Goal: Communication & Community: Answer question/provide support

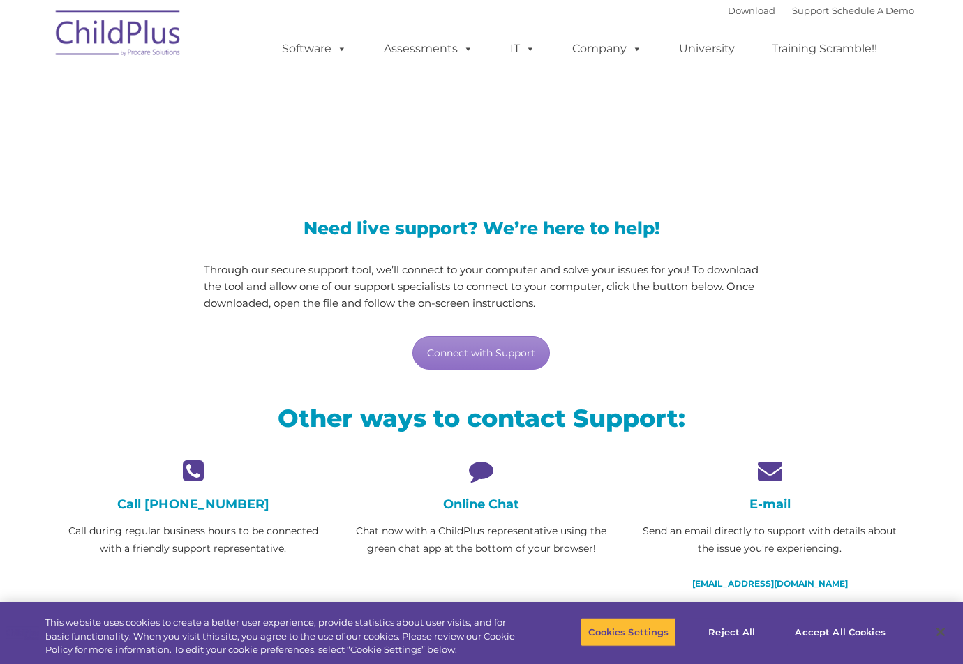
click at [479, 477] on icon at bounding box center [480, 470] width 267 height 24
click at [475, 506] on h4 "Online Chat" at bounding box center [480, 504] width 267 height 15
click at [480, 474] on icon at bounding box center [480, 470] width 267 height 24
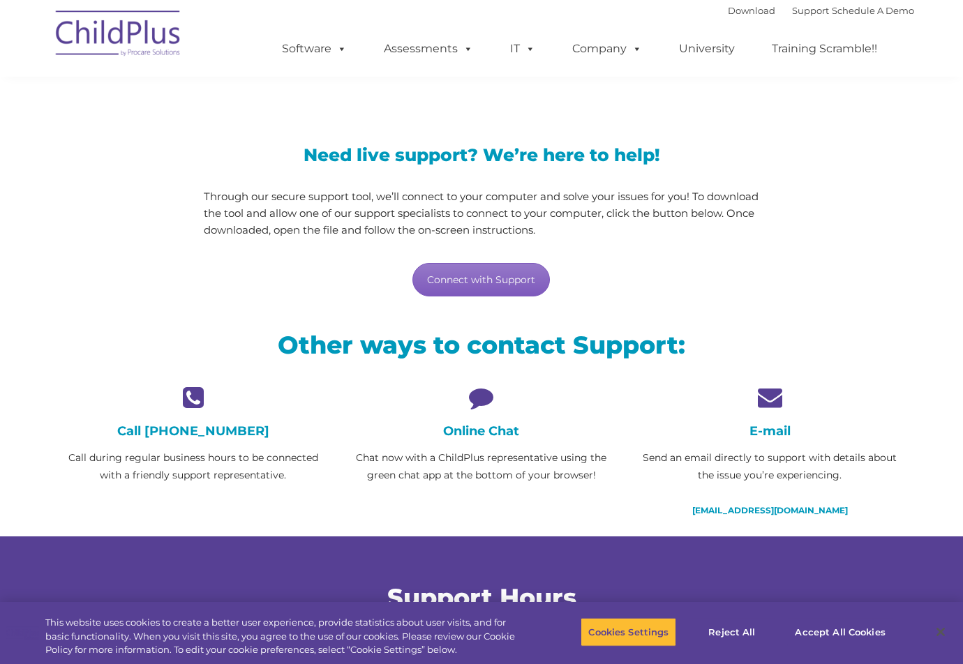
scroll to position [73, 0]
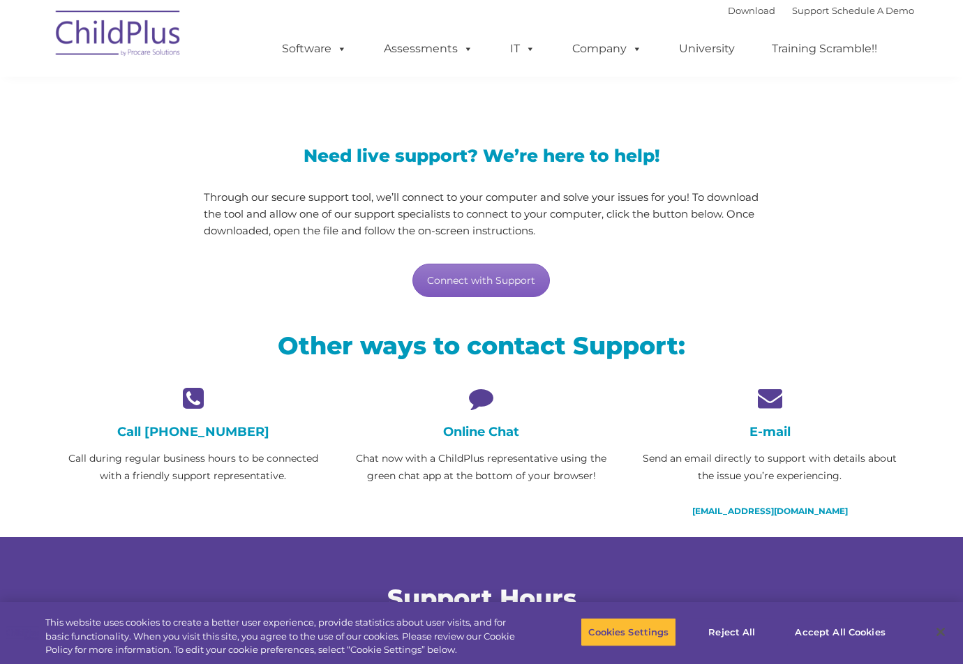
click at [483, 276] on link "Connect with Support" at bounding box center [480, 280] width 137 height 33
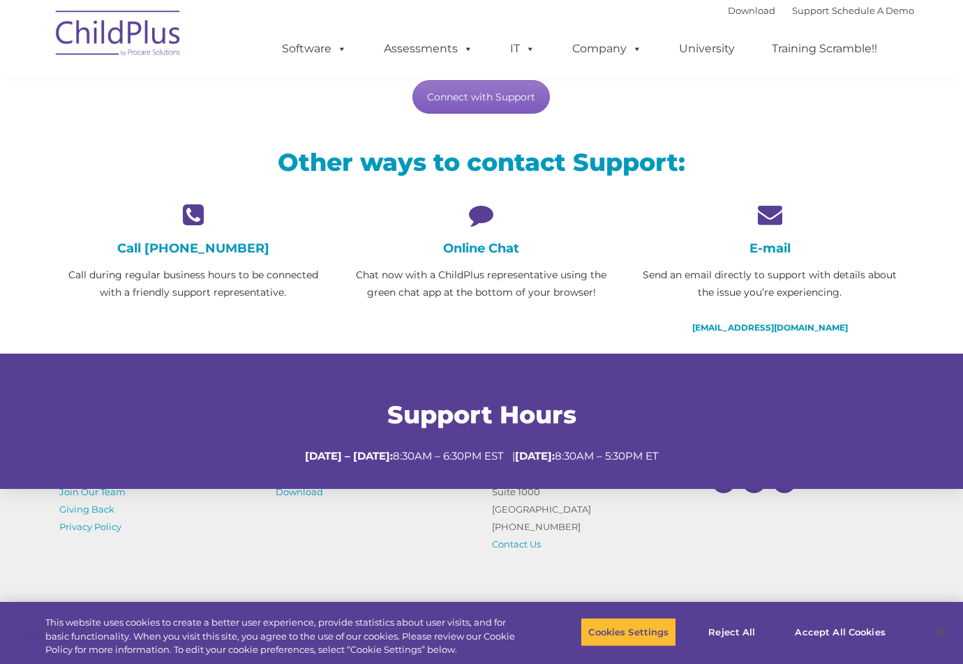
scroll to position [379, 0]
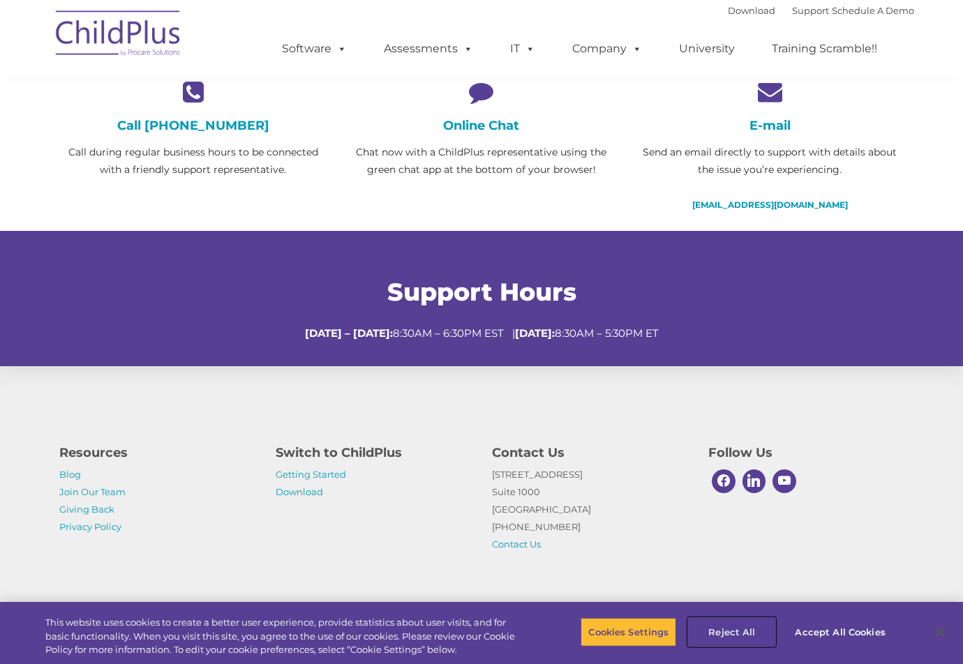
click at [728, 629] on button "Reject All" at bounding box center [731, 631] width 87 height 29
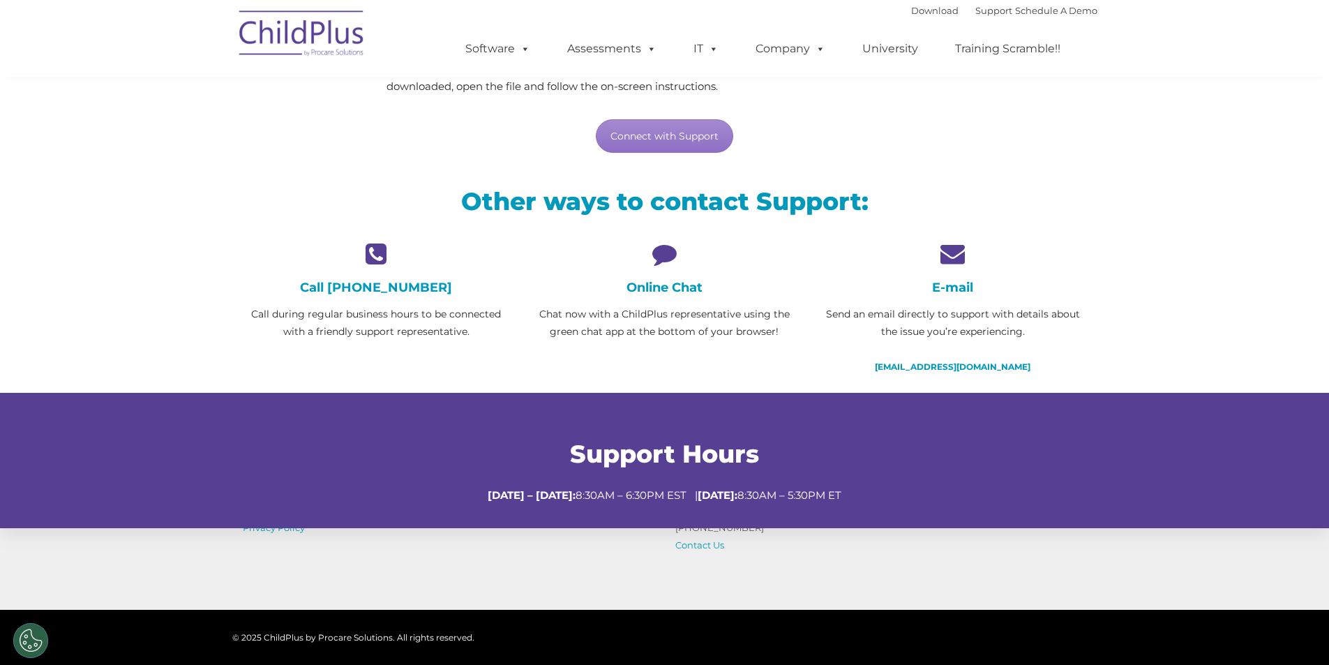
scroll to position [0, 0]
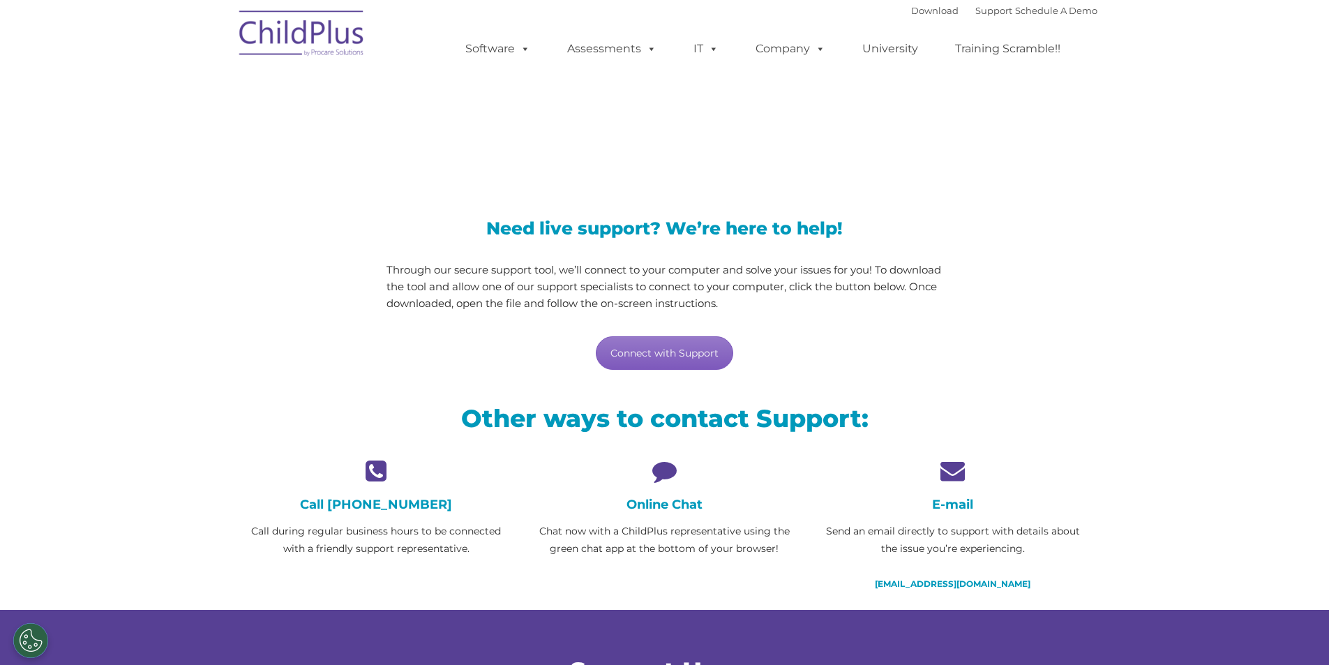
click at [666, 361] on link "Connect with Support" at bounding box center [664, 352] width 137 height 33
click at [30, 639] on button "Cookies Settings" at bounding box center [30, 640] width 35 height 35
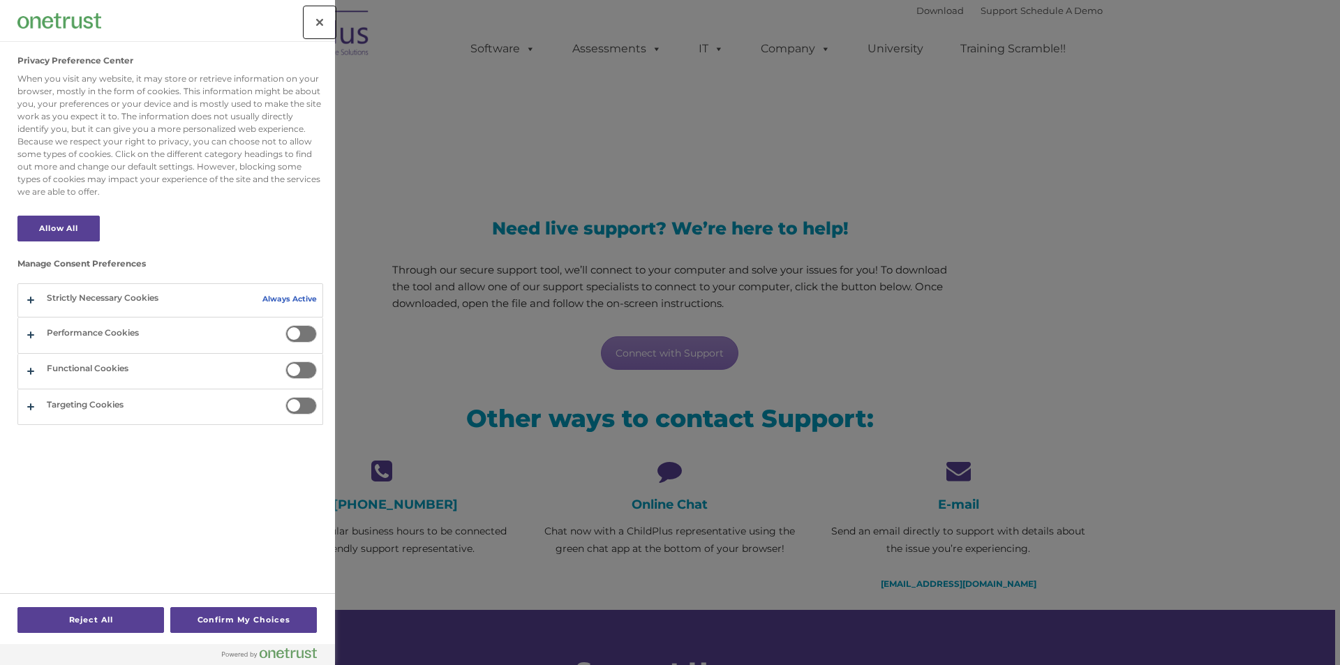
click at [328, 24] on button "Close" at bounding box center [319, 22] width 31 height 31
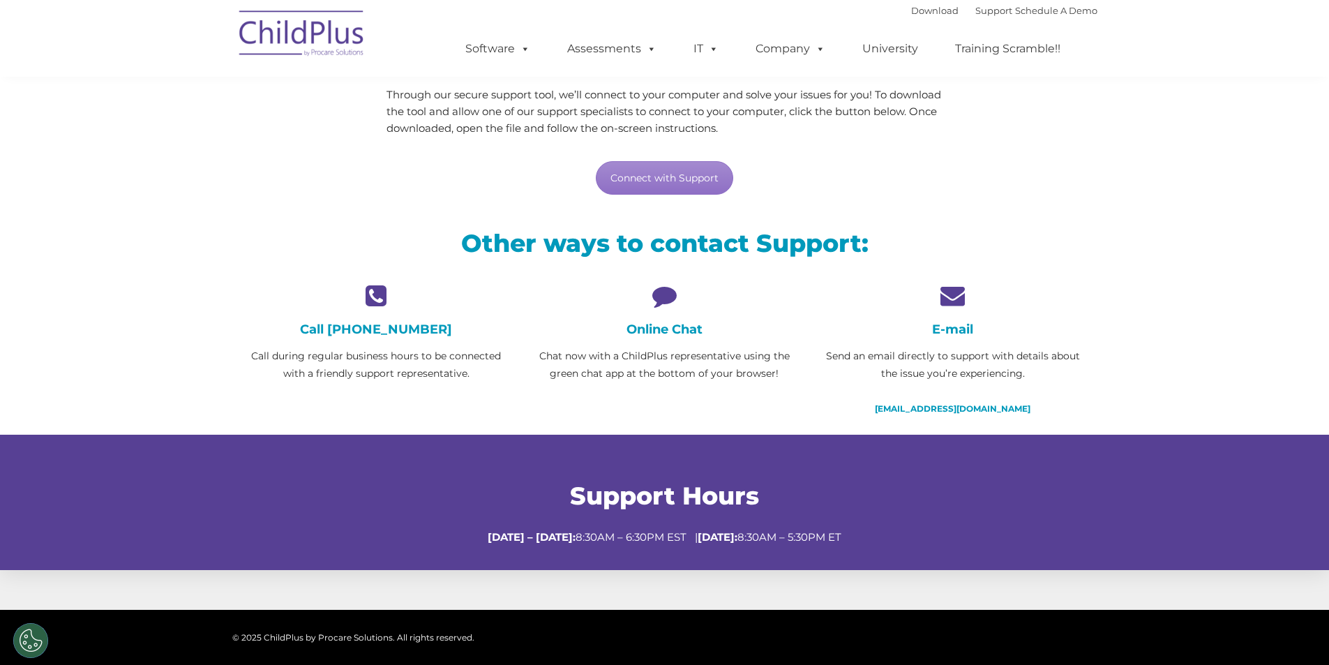
scroll to position [378, 0]
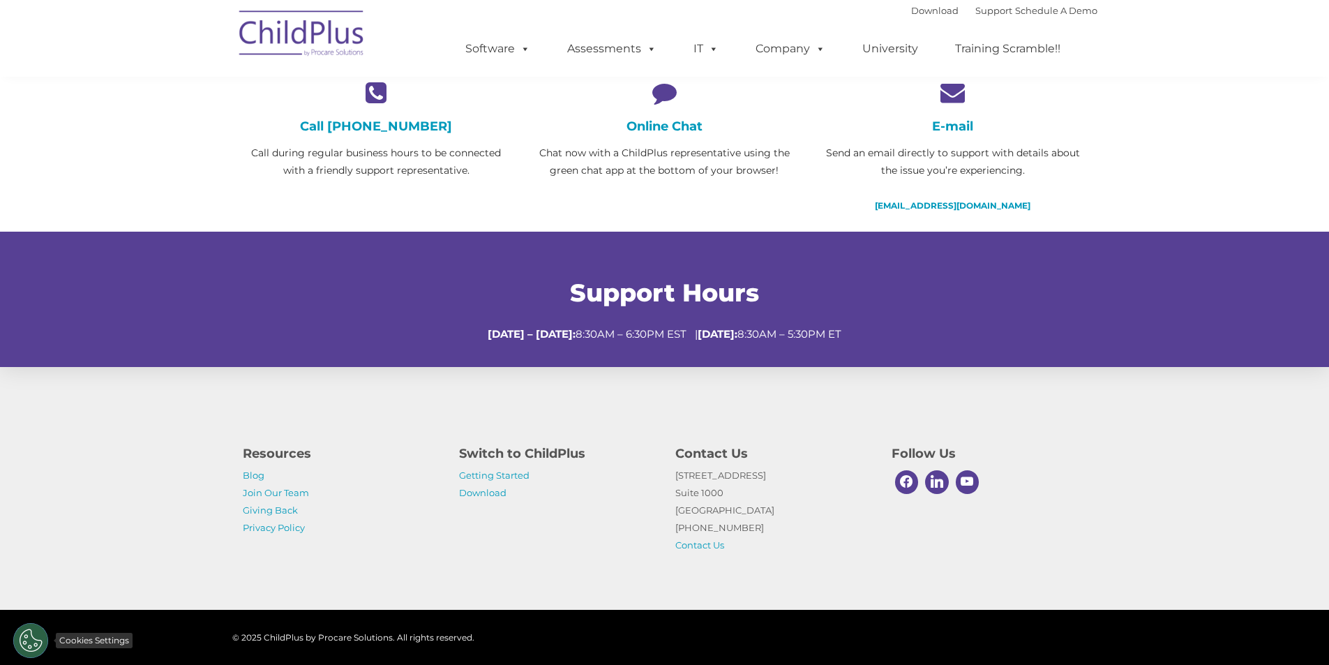
click at [38, 632] on button "Cookies Settings" at bounding box center [30, 640] width 35 height 35
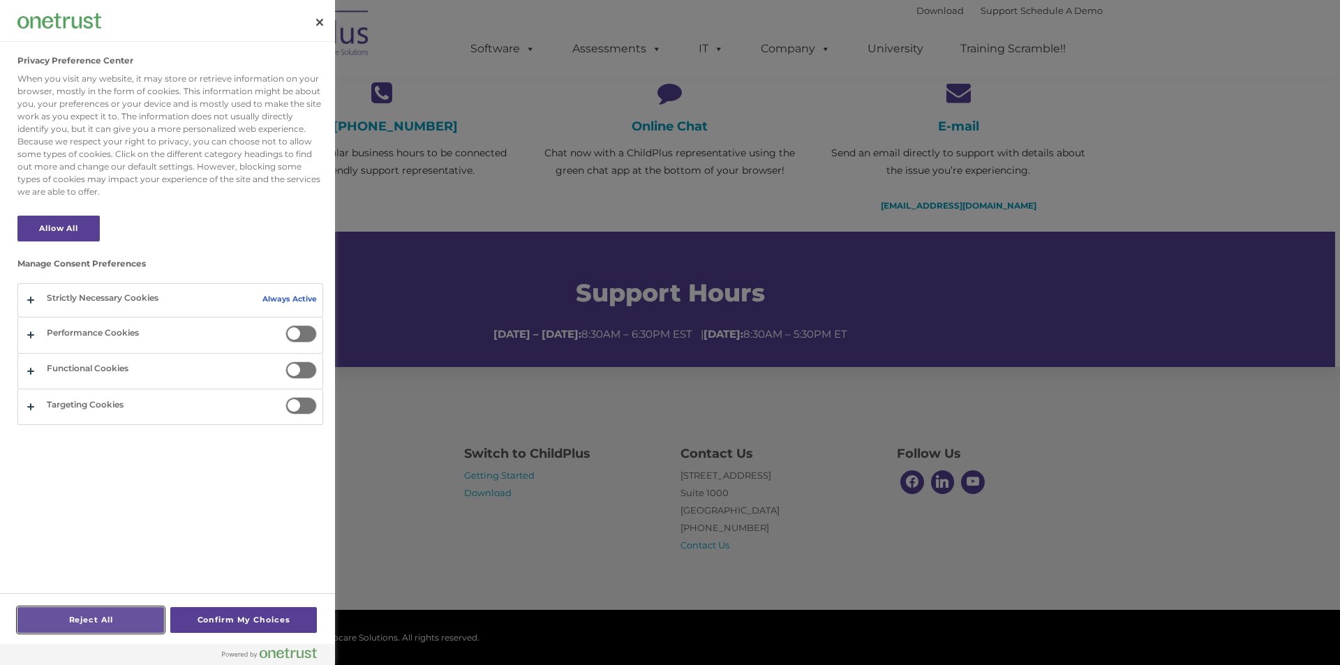
click at [38, 632] on button "Reject All" at bounding box center [90, 620] width 147 height 26
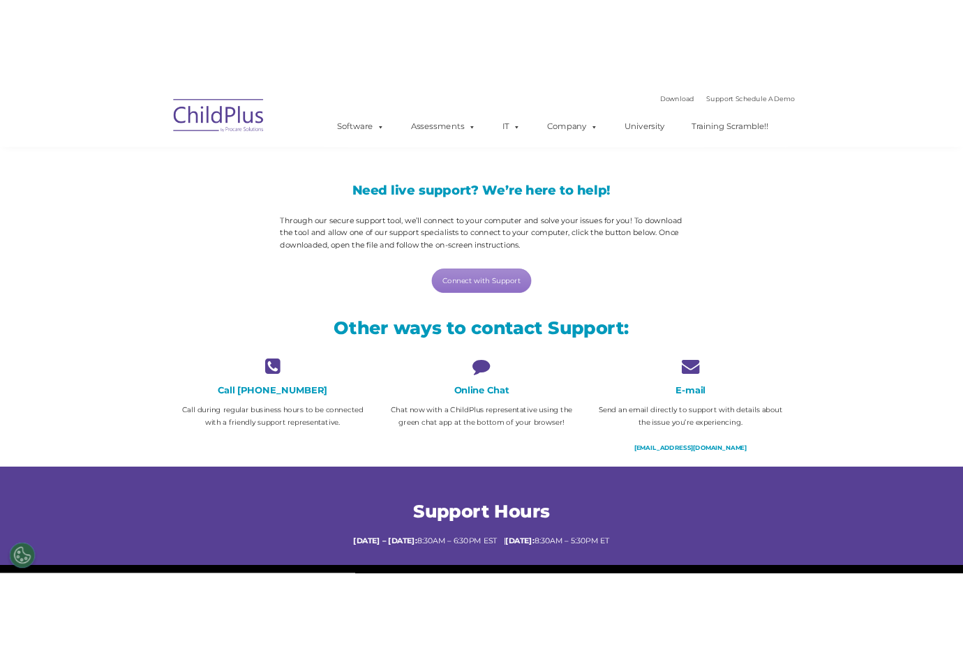
scroll to position [0, 0]
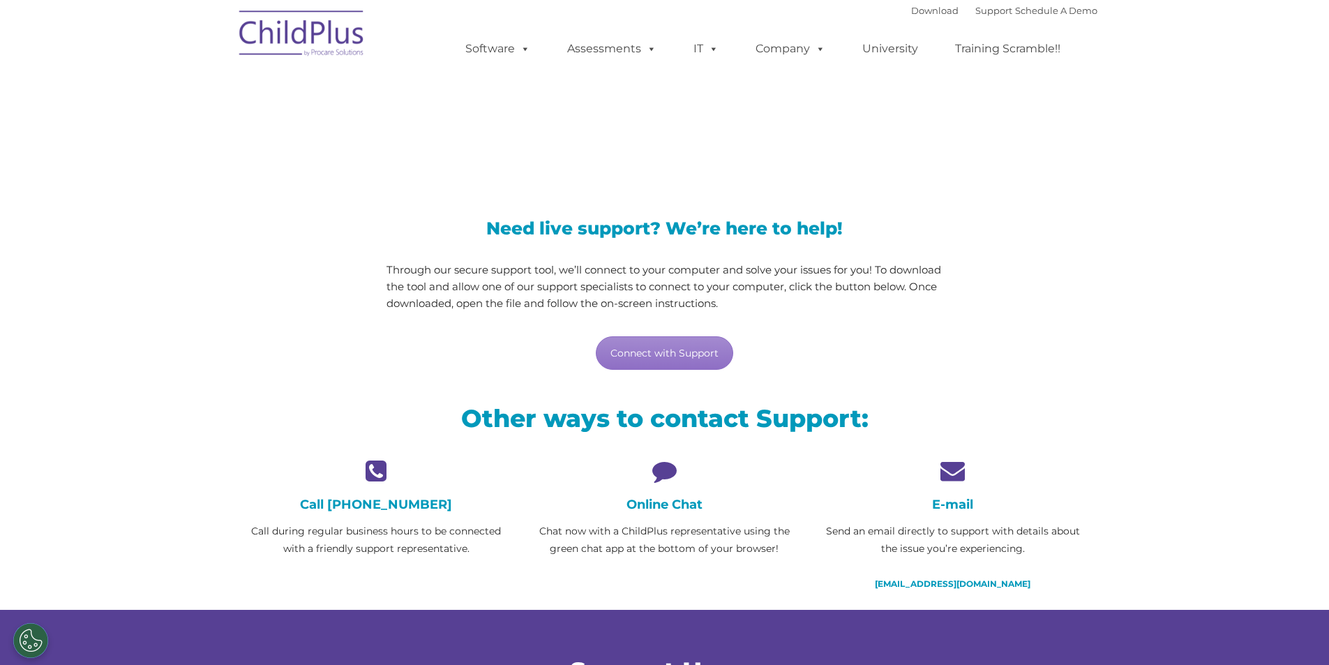
click at [666, 507] on h4 "Online Chat" at bounding box center [664, 504] width 267 height 15
drag, startPoint x: 663, startPoint y: 350, endPoint x: 700, endPoint y: 350, distance: 36.3
click at [664, 350] on link "Connect with Support" at bounding box center [664, 352] width 137 height 33
click at [28, 647] on button "Cookies Settings" at bounding box center [30, 640] width 35 height 35
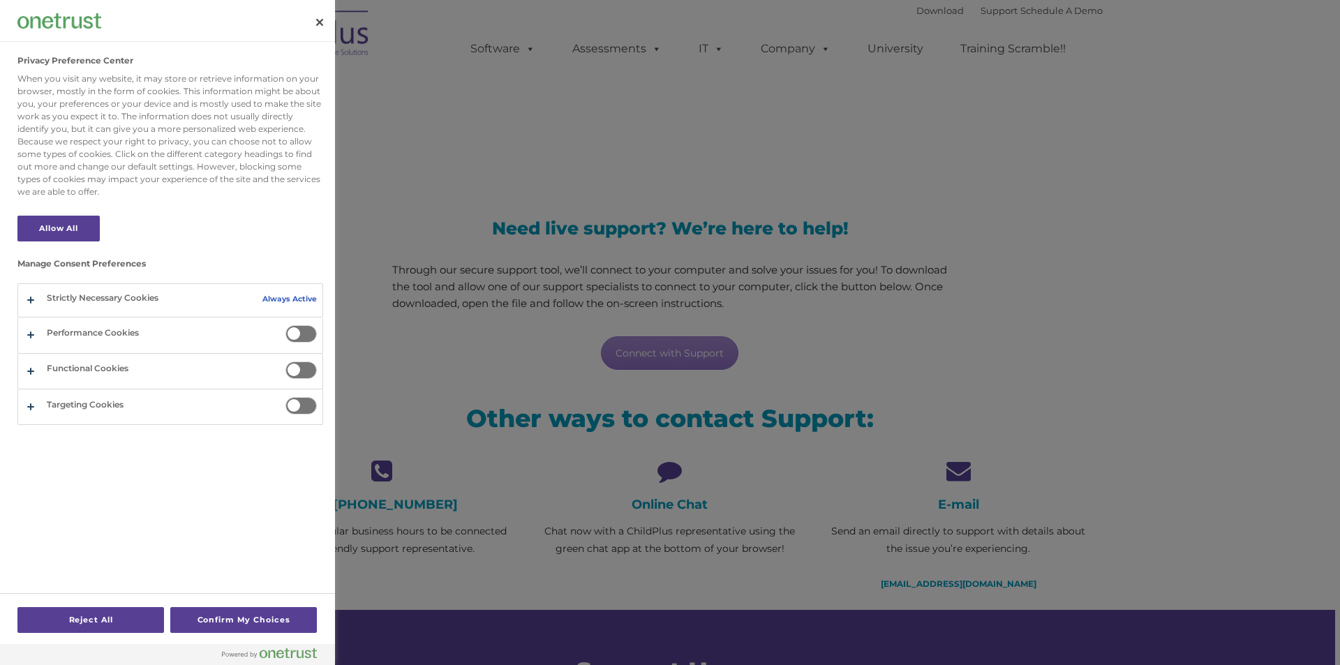
click at [304, 336] on span "Privacy Preference Center" at bounding box center [300, 333] width 31 height 17
click at [285, 325] on input "Performance Cookies" at bounding box center [285, 325] width 0 height 0
click at [299, 375] on span "Privacy Preference Center" at bounding box center [300, 369] width 31 height 17
click at [285, 361] on input "Functional Cookies" at bounding box center [285, 361] width 0 height 0
click at [300, 413] on span "Privacy Preference Center" at bounding box center [300, 405] width 31 height 17
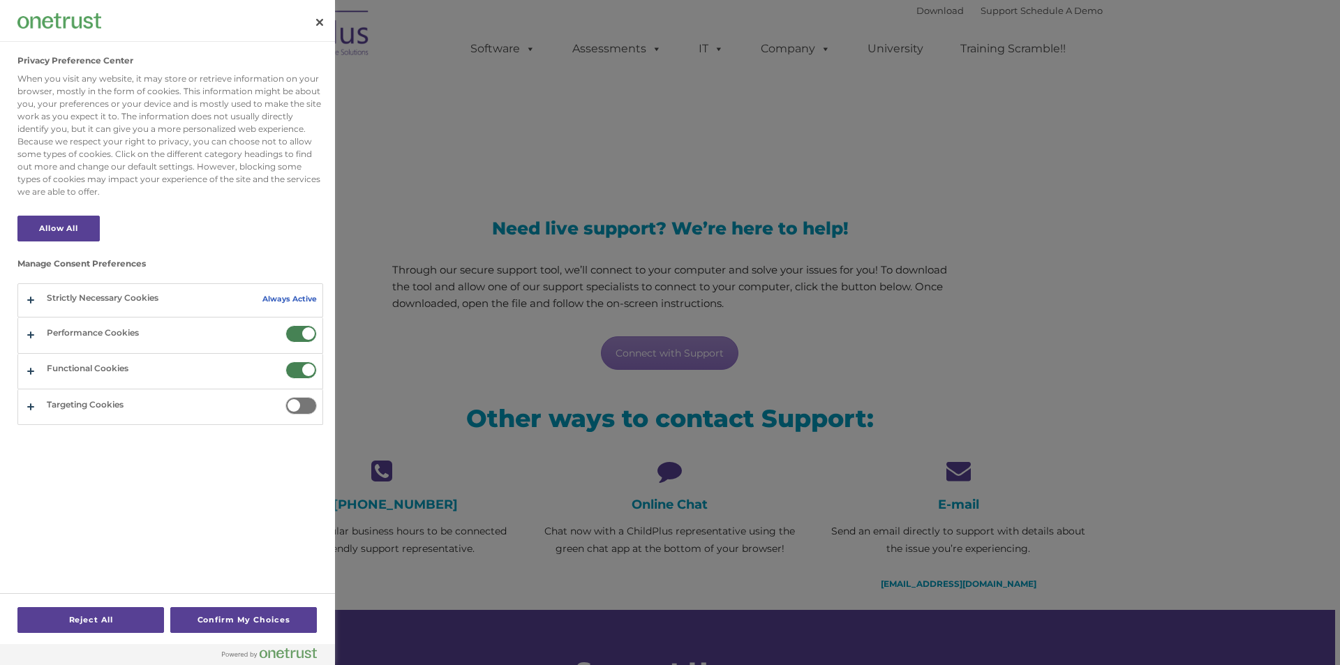
click at [285, 397] on input "Targeting Cookies" at bounding box center [285, 397] width 0 height 0
click at [304, 410] on div "Privacy Preference Center When you visit any website, it may store or retrieve …" at bounding box center [173, 317] width 314 height 550
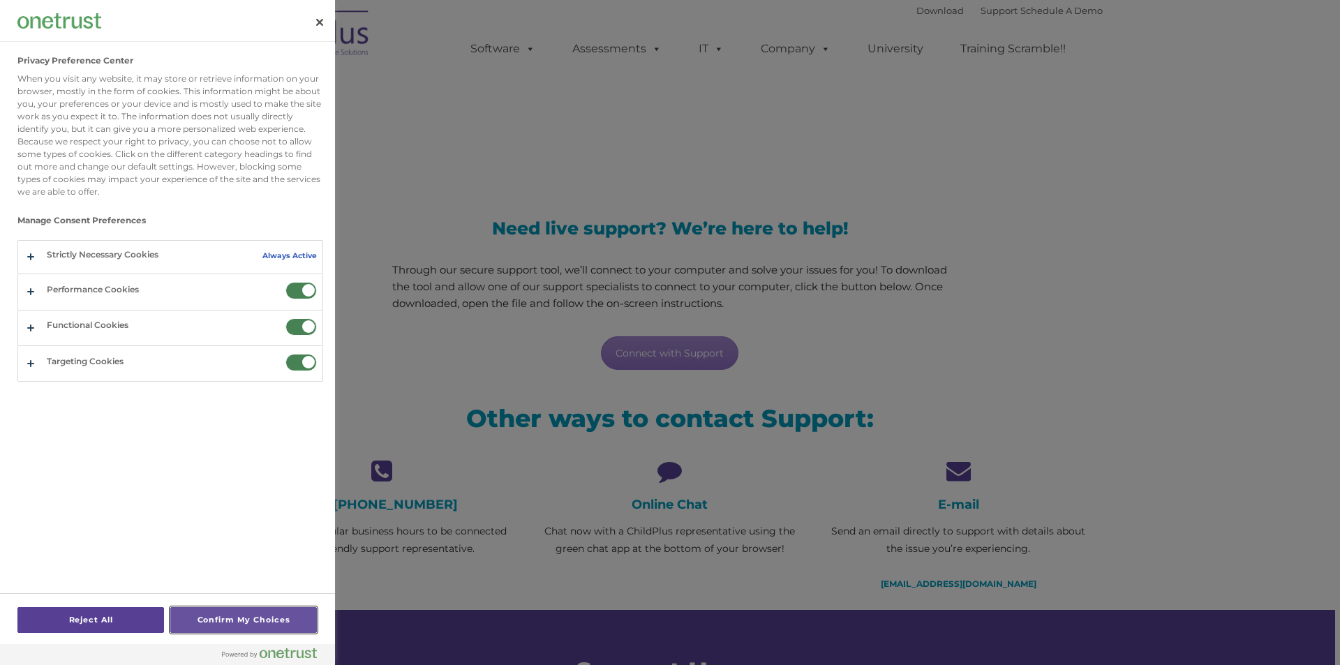
click at [233, 622] on button "Confirm My Choices" at bounding box center [243, 620] width 147 height 26
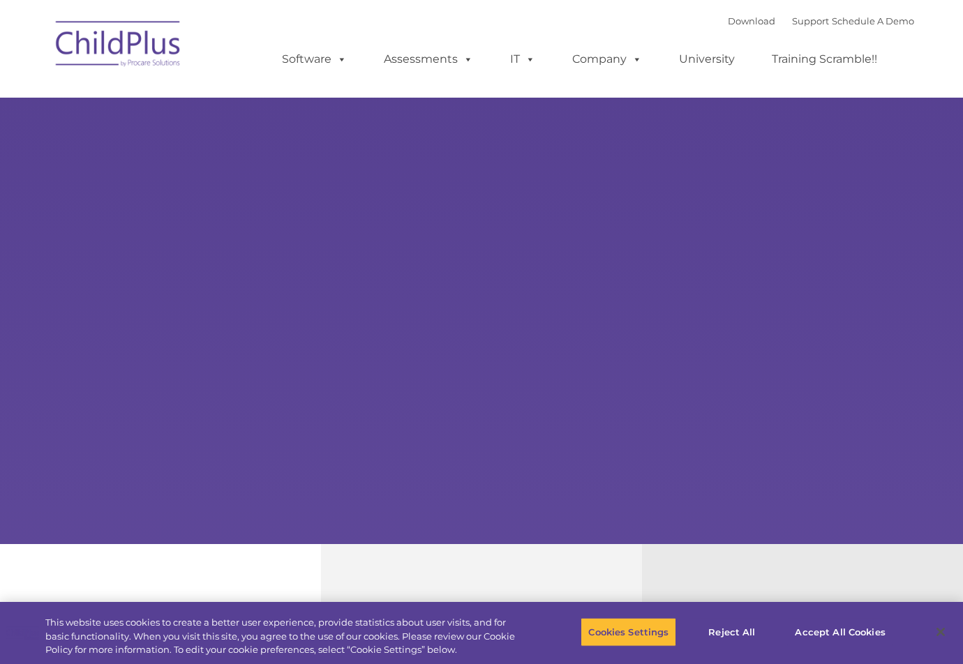
select select "MEDIUM"
